Goal: Check status: Check status

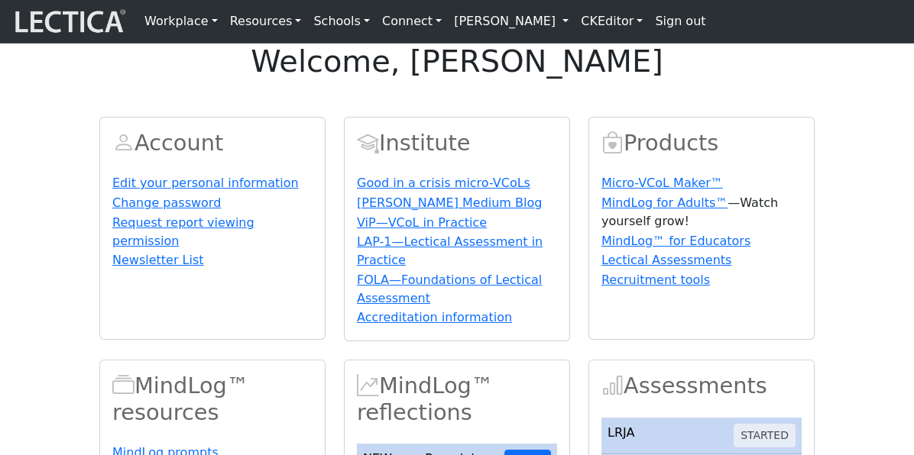
click at [250, 80] on h1 "welcome, [PERSON_NAME]" at bounding box center [457, 62] width 914 height 37
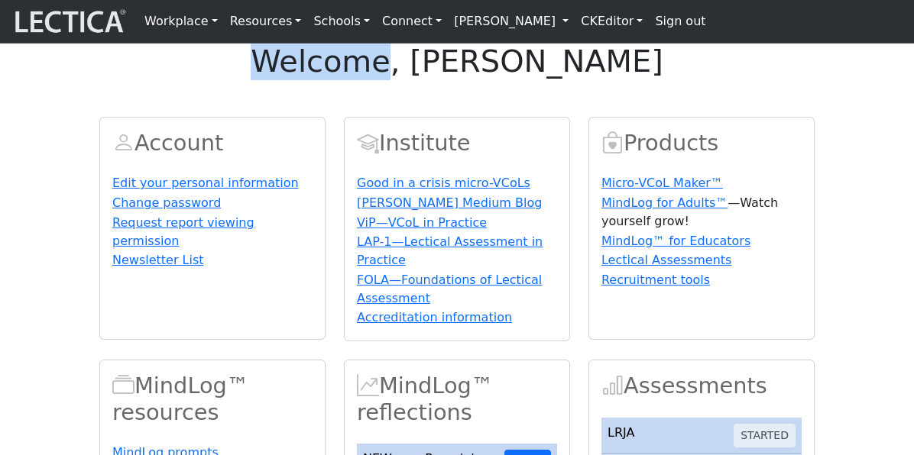
click at [250, 80] on h1 "welcome, [PERSON_NAME]" at bounding box center [457, 62] width 914 height 37
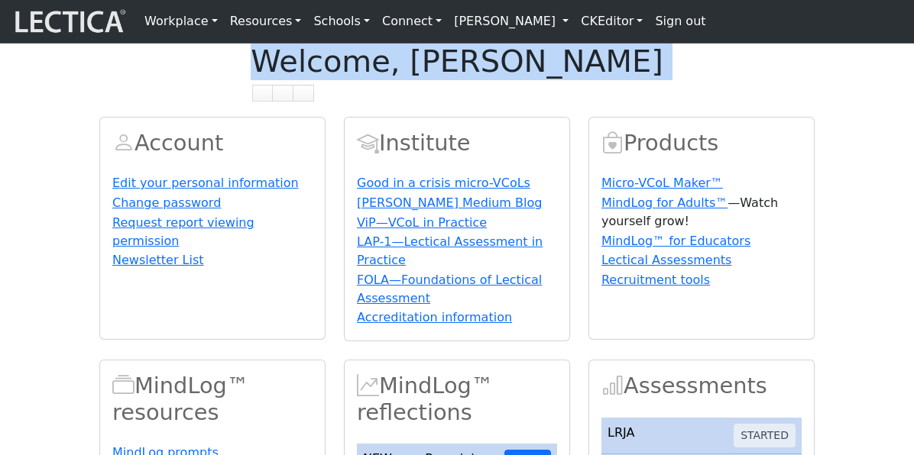
click at [250, 80] on h1 "welcome, [PERSON_NAME]" at bounding box center [457, 62] width 914 height 37
click at [645, 80] on h1 "welcome, [PERSON_NAME]" at bounding box center [457, 62] width 914 height 37
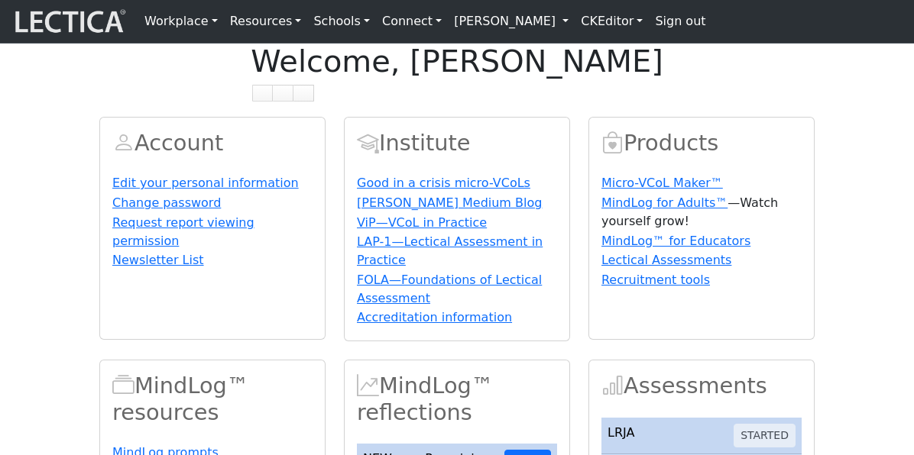
drag, startPoint x: 645, startPoint y: 84, endPoint x: 313, endPoint y: 89, distance: 331.7
click at [277, 80] on h1 "welcome, [PERSON_NAME]" at bounding box center [457, 62] width 914 height 37
drag, startPoint x: 277, startPoint y: 86, endPoint x: 620, endPoint y: 83, distance: 343.9
click at [620, 80] on h1 "welcome, [PERSON_NAME]" at bounding box center [457, 62] width 914 height 37
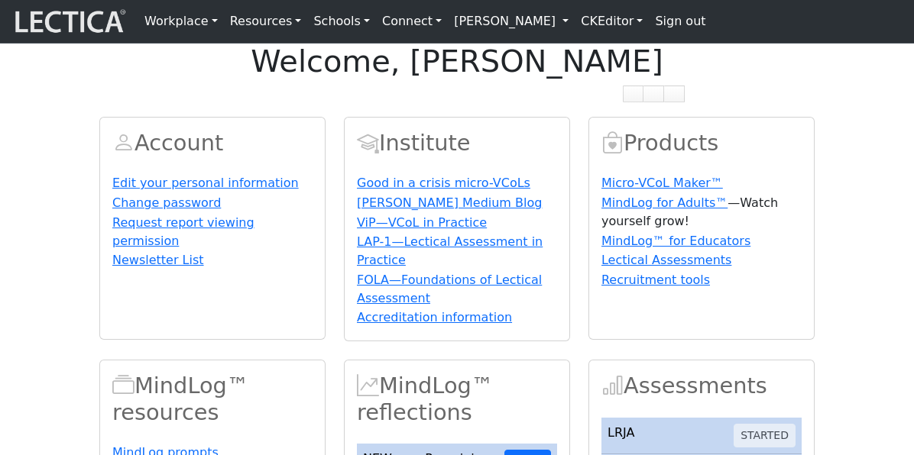
click at [198, 75] on h1 "welcome, [PERSON_NAME]" at bounding box center [457, 62] width 914 height 37
drag, startPoint x: 203, startPoint y: 76, endPoint x: 737, endPoint y: 91, distance: 533.6
click at [737, 80] on h1 "welcome, [PERSON_NAME]" at bounding box center [457, 62] width 914 height 37
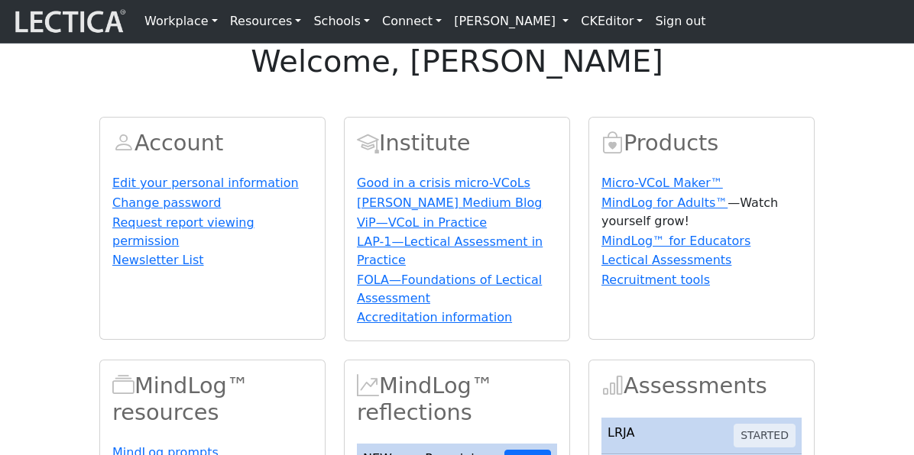
click at [675, 157] on h2 "Products" at bounding box center [701, 143] width 200 height 27
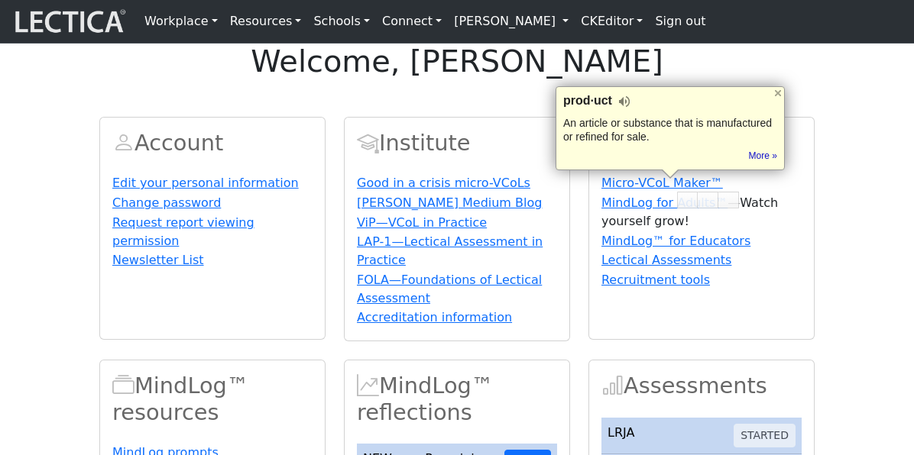
click at [432, 157] on h2 "Institute" at bounding box center [457, 143] width 200 height 27
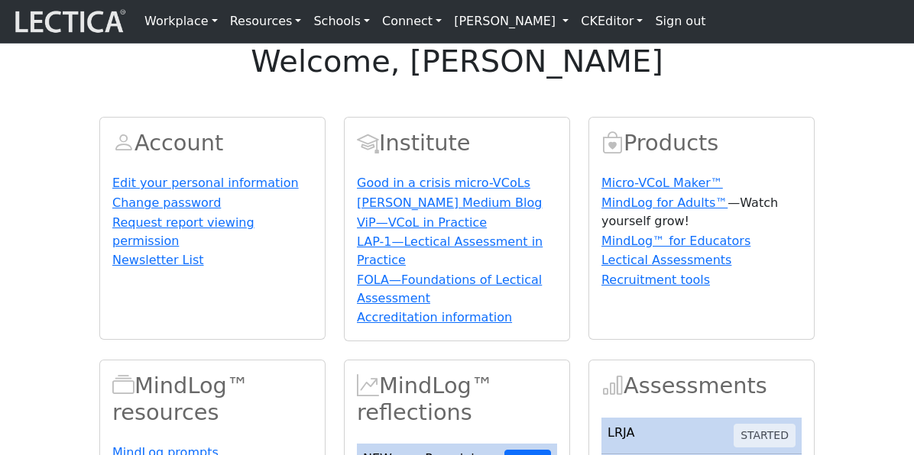
drag, startPoint x: 432, startPoint y: 191, endPoint x: 168, endPoint y: 181, distance: 264.6
click at [246, 80] on div "welcome, [PERSON_NAME]" at bounding box center [457, 62] width 914 height 37
drag, startPoint x: 212, startPoint y: 81, endPoint x: 718, endPoint y: 83, distance: 506.6
click at [718, 80] on h1 "welcome, [PERSON_NAME]" at bounding box center [457, 62] width 914 height 37
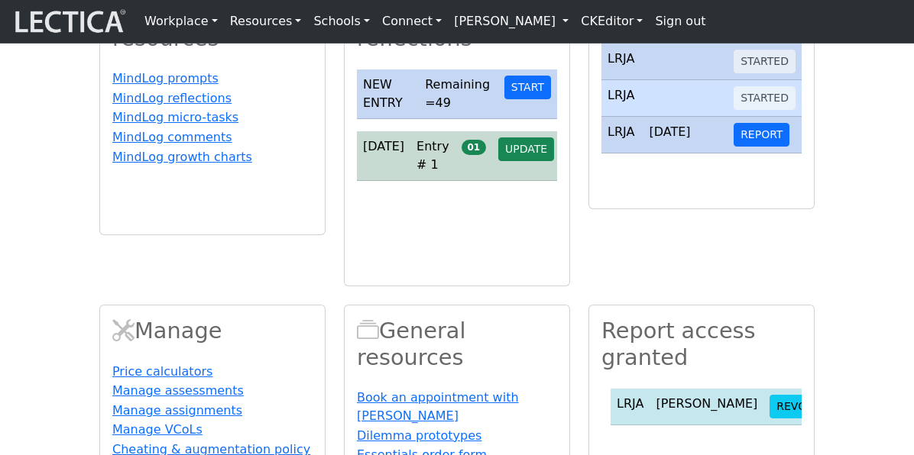
scroll to position [417, 0]
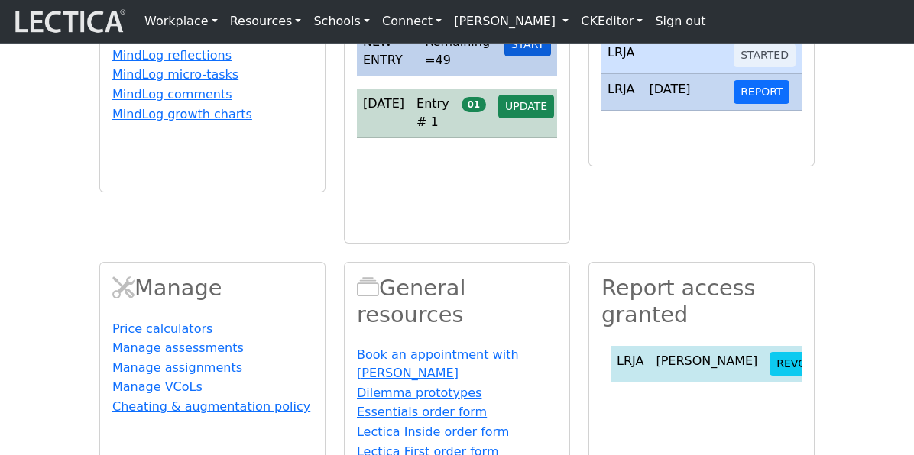
click at [528, 57] on button "START" at bounding box center [527, 45] width 47 height 24
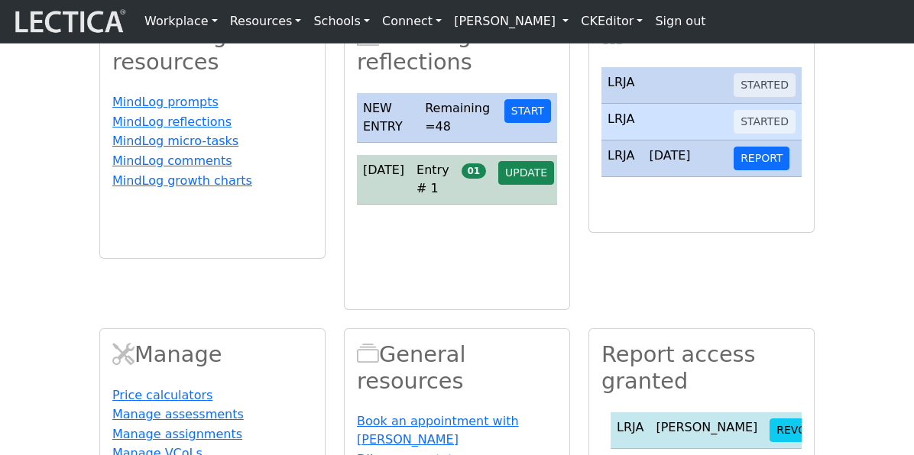
scroll to position [361, 0]
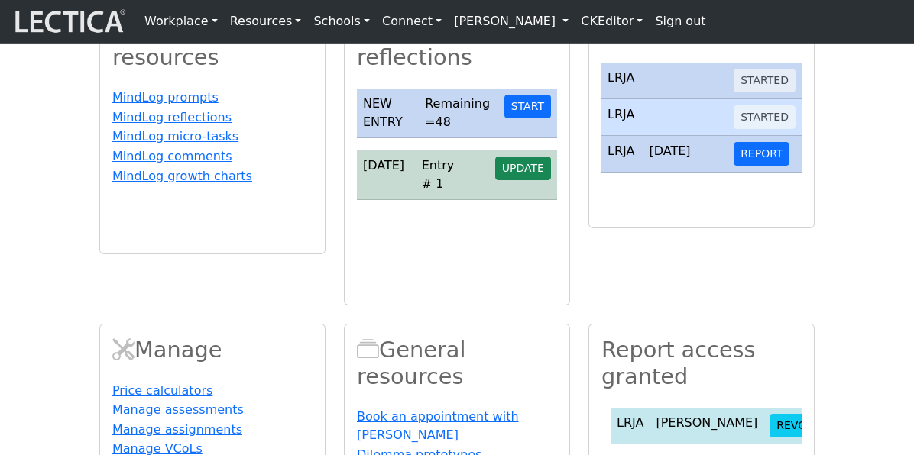
scroll to position [345, 0]
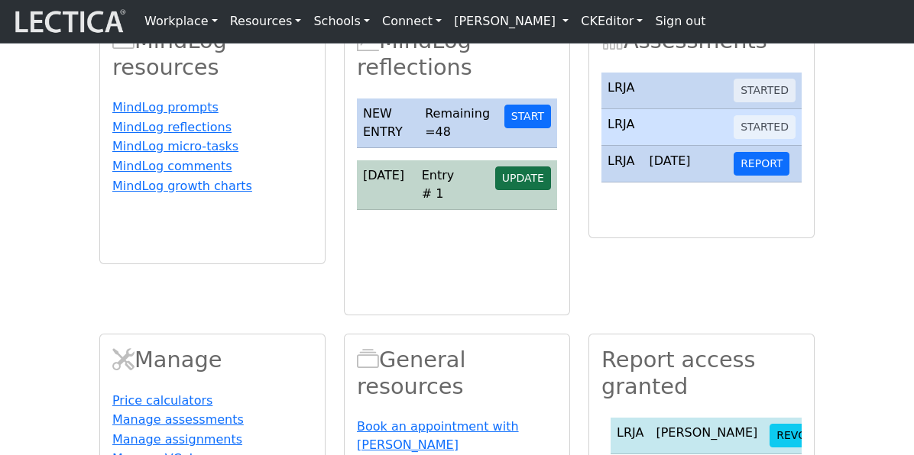
click at [520, 184] on span "UPDATE" at bounding box center [523, 178] width 42 height 12
